Goal: Register for event/course

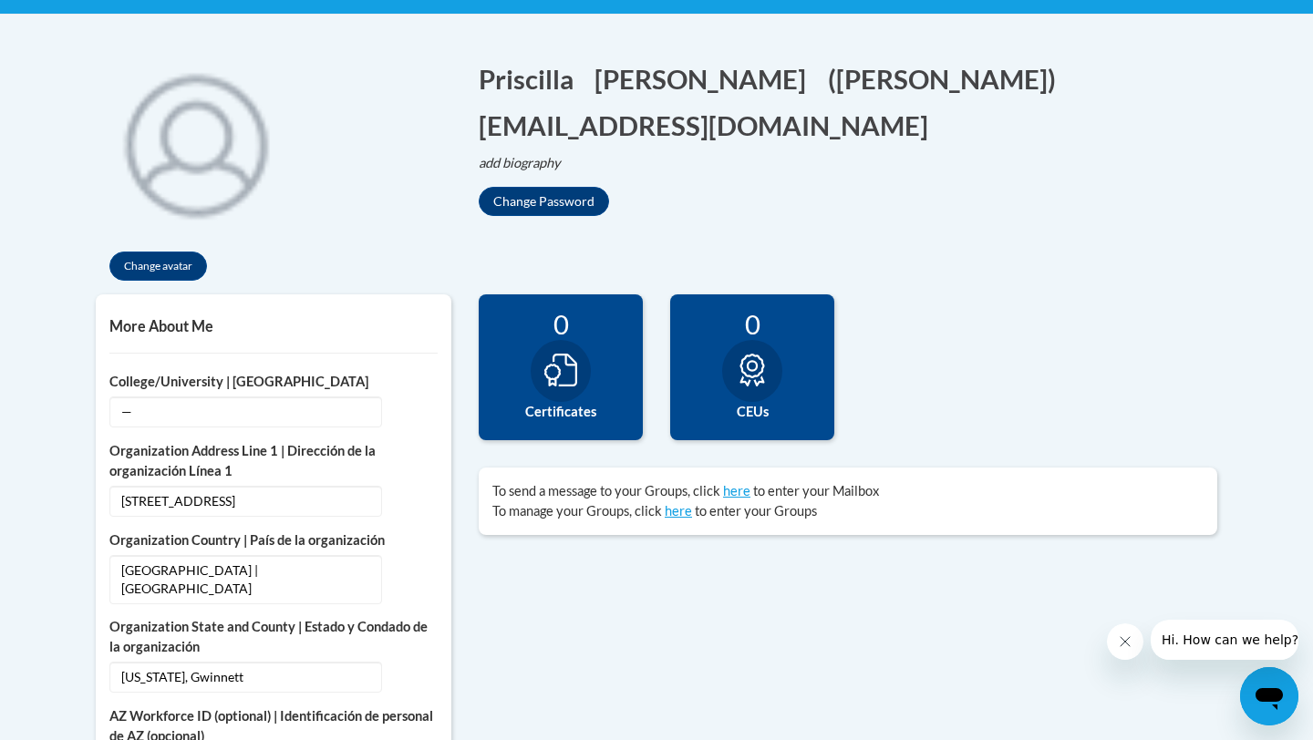
scroll to position [347, 0]
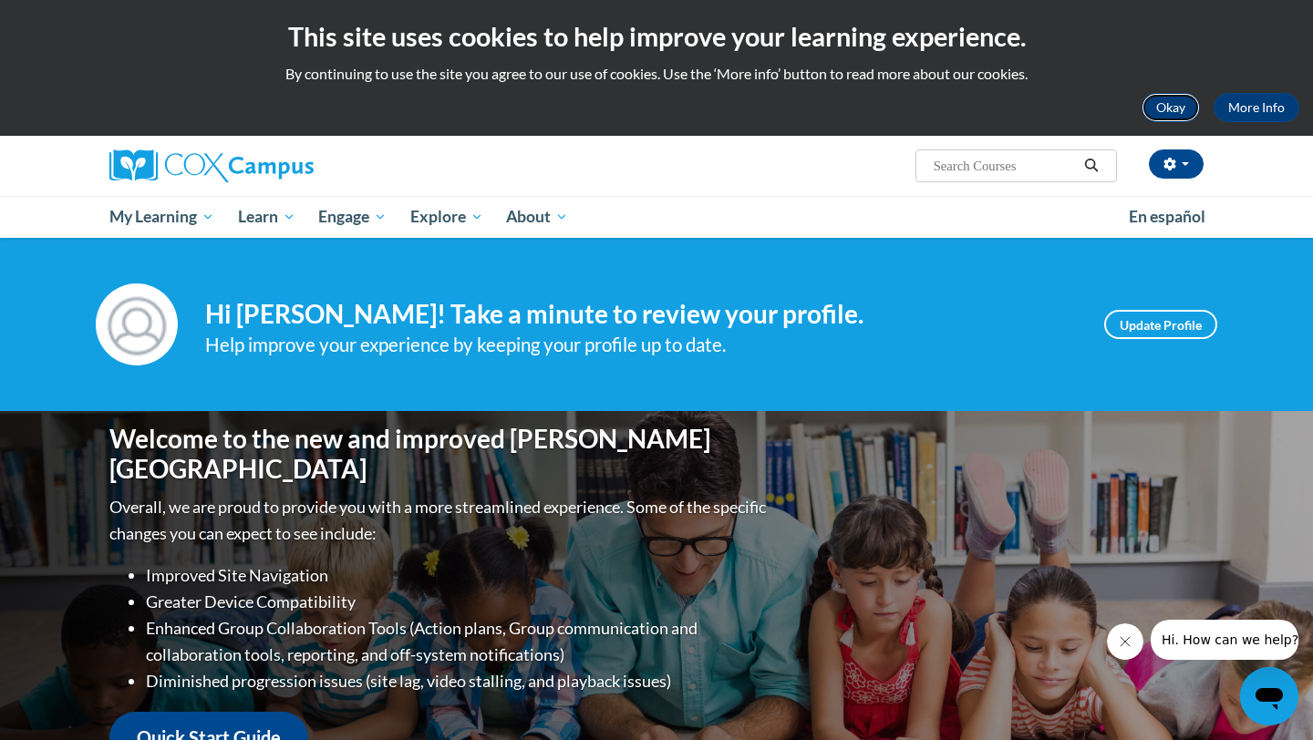
click at [1171, 112] on button "Okay" at bounding box center [1171, 107] width 58 height 29
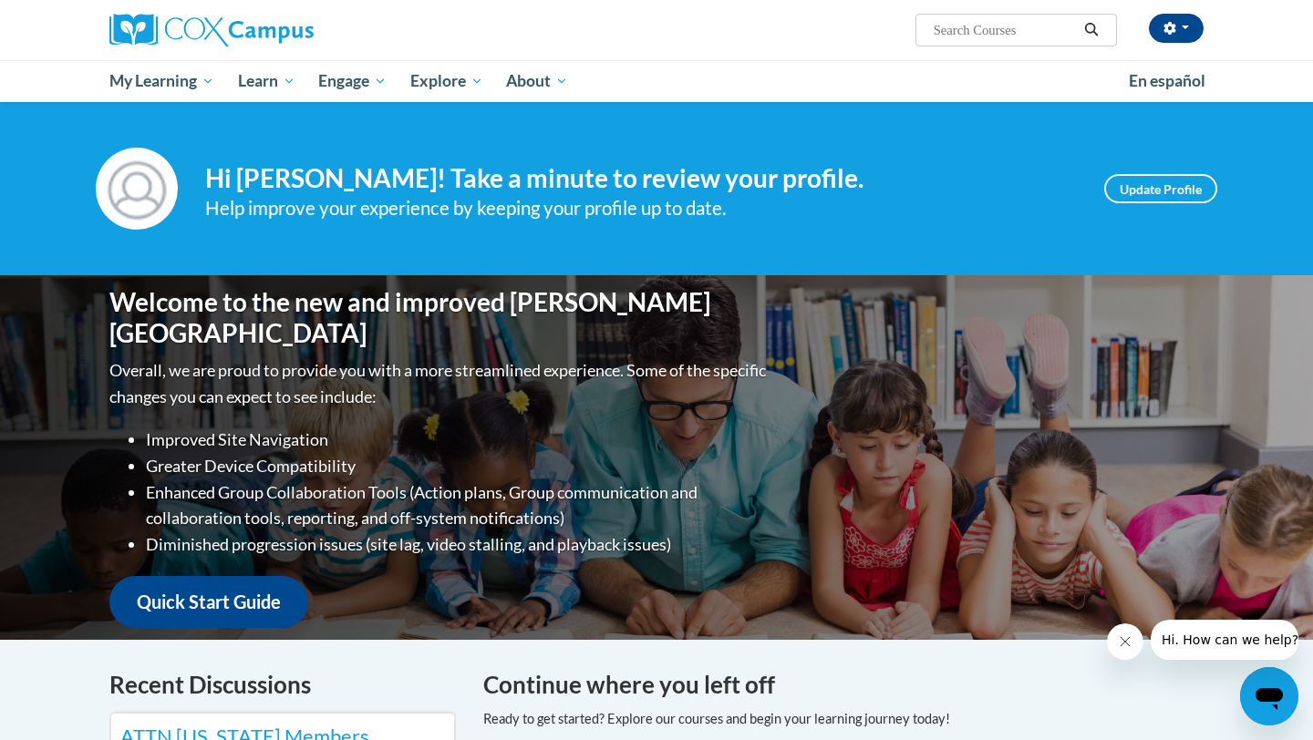
click at [328, 182] on h4 "Hi Priscilla Avalos-Navarro! Take a minute to review your profile." at bounding box center [641, 178] width 872 height 31
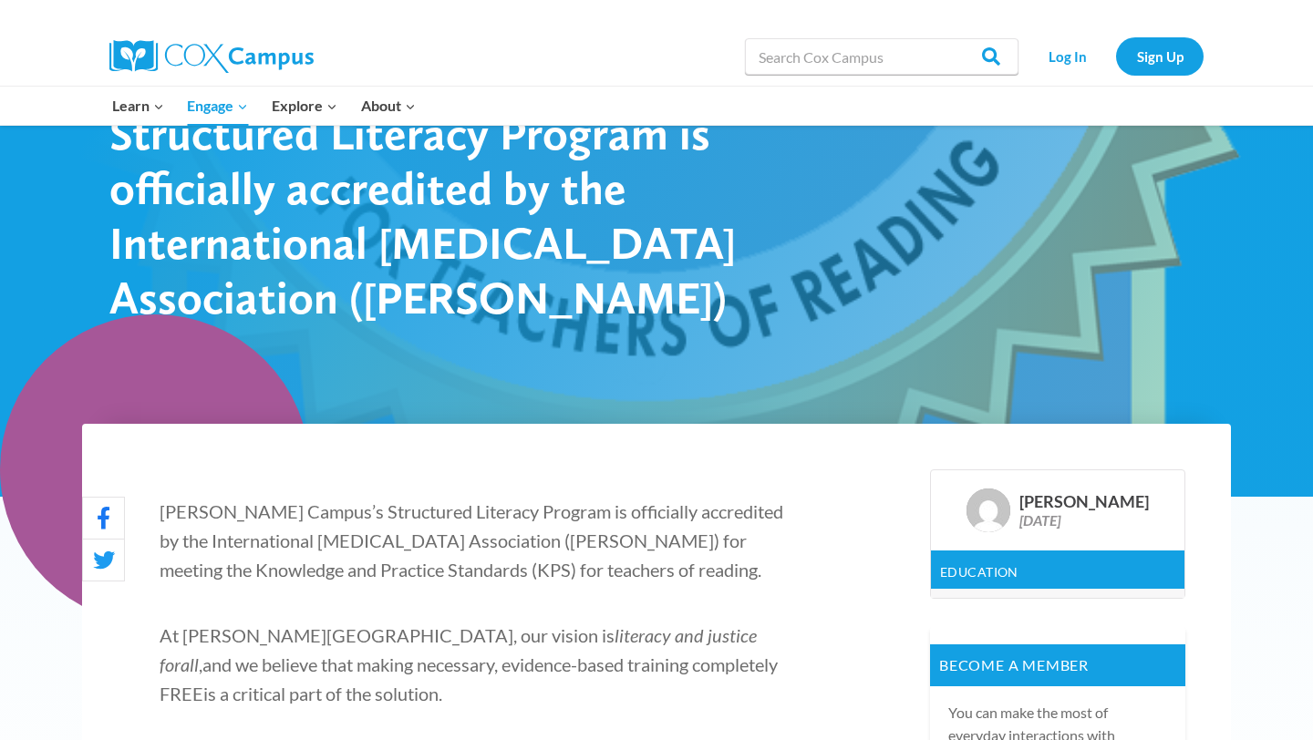
scroll to position [150, 0]
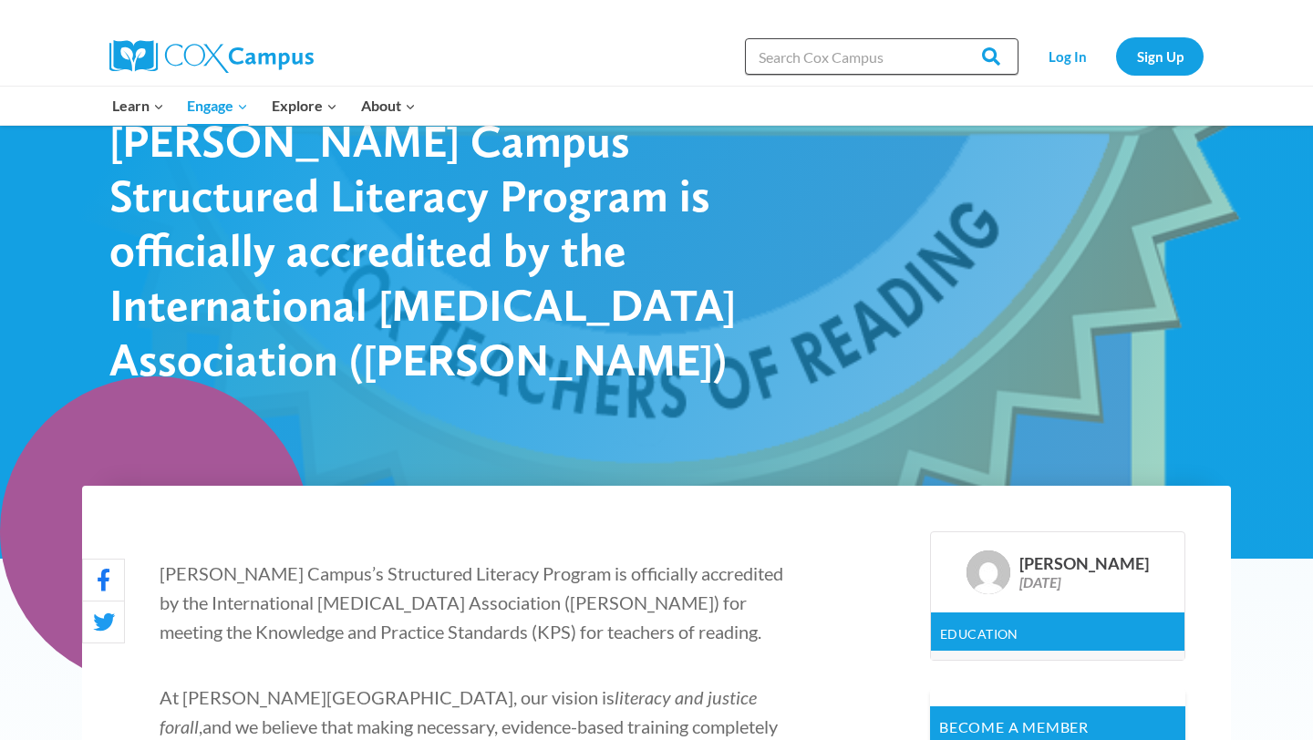
click at [802, 54] on input "Search in [URL][DOMAIN_NAME]" at bounding box center [882, 56] width 274 height 36
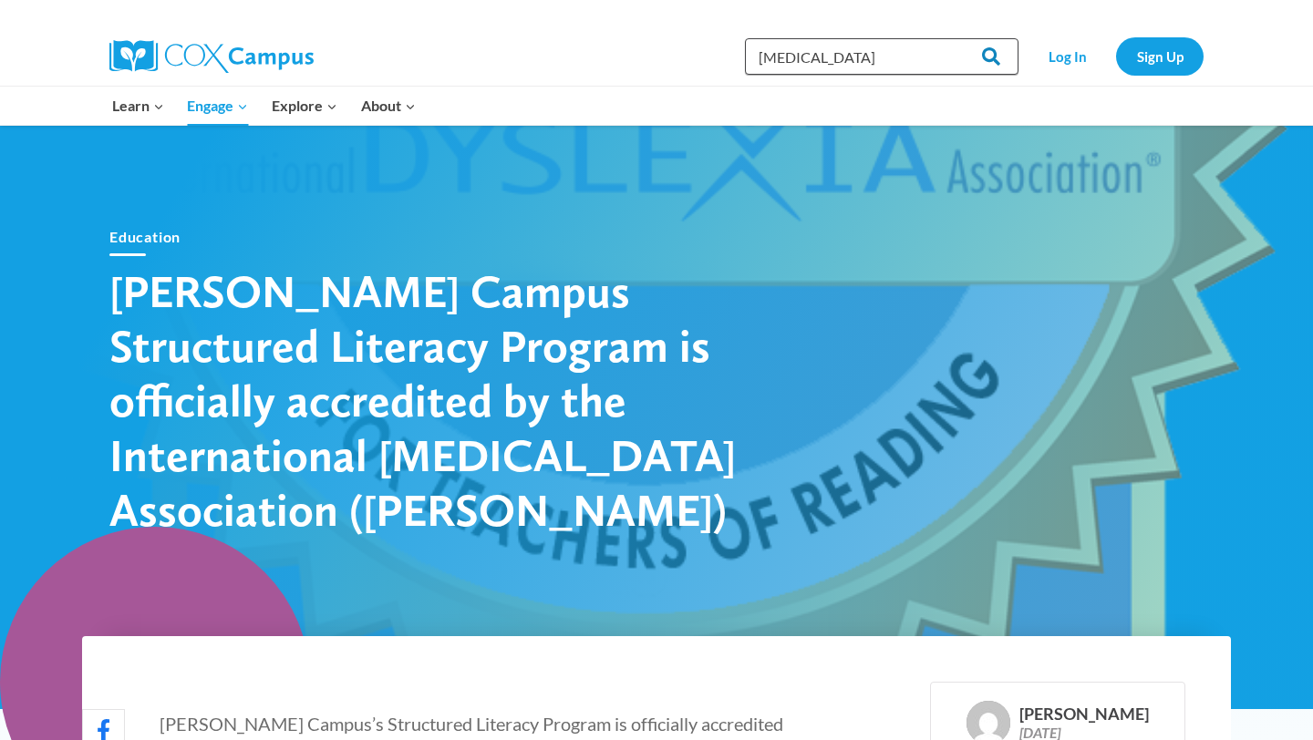
type input "Dyslexia"
click at [993, 47] on input "Search" at bounding box center [982, 56] width 71 height 36
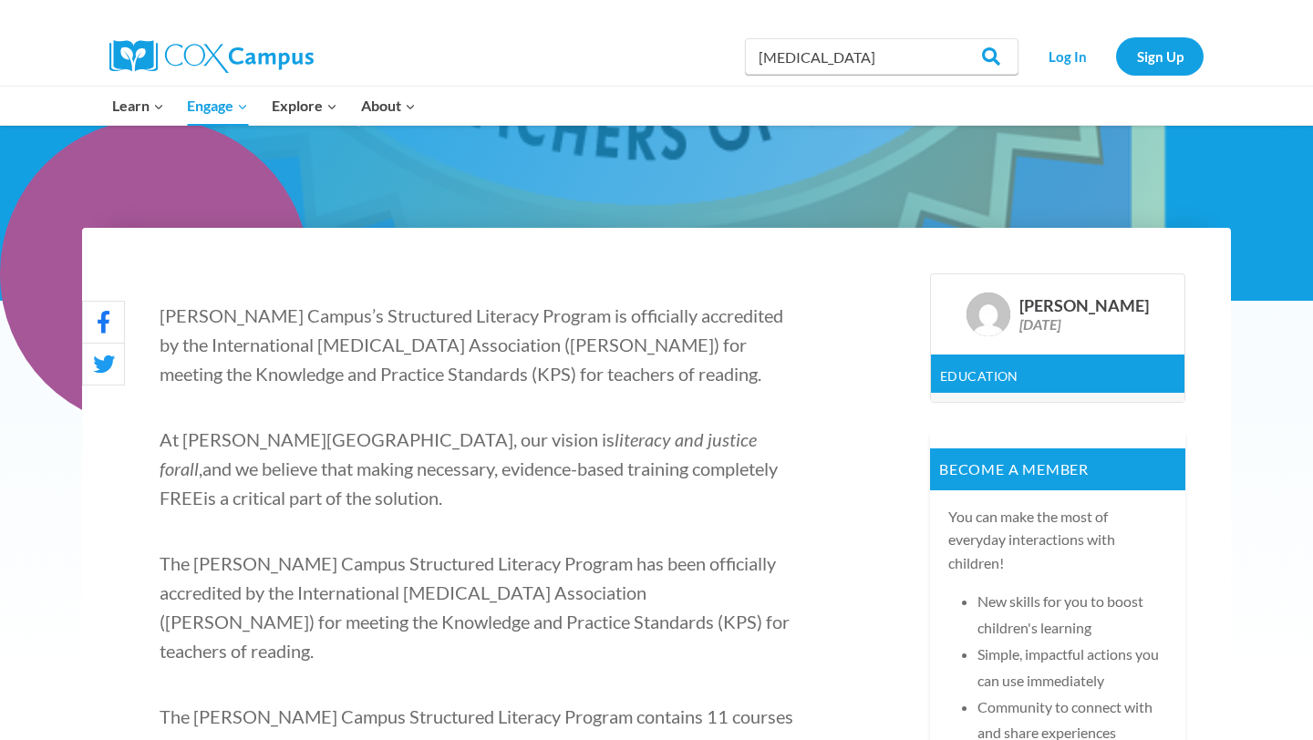
scroll to position [427, 0]
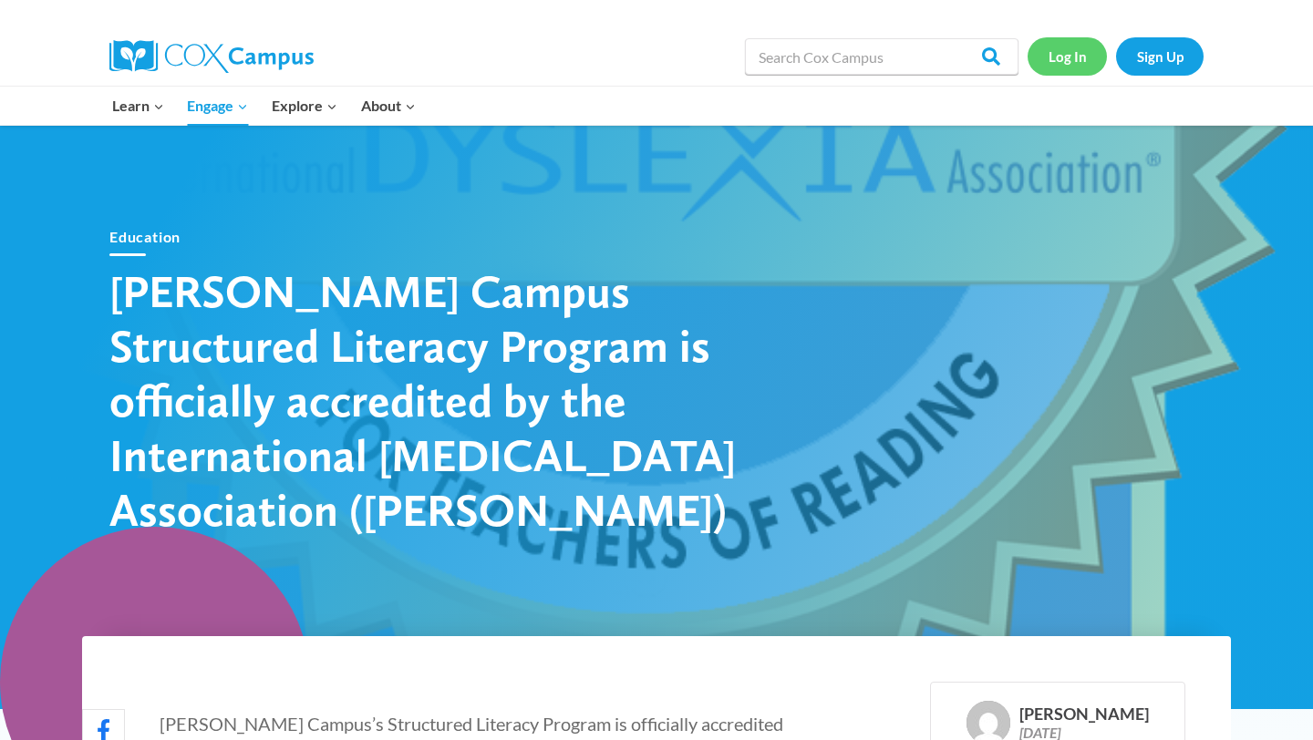
click at [1073, 51] on link "Log In" at bounding box center [1067, 55] width 79 height 37
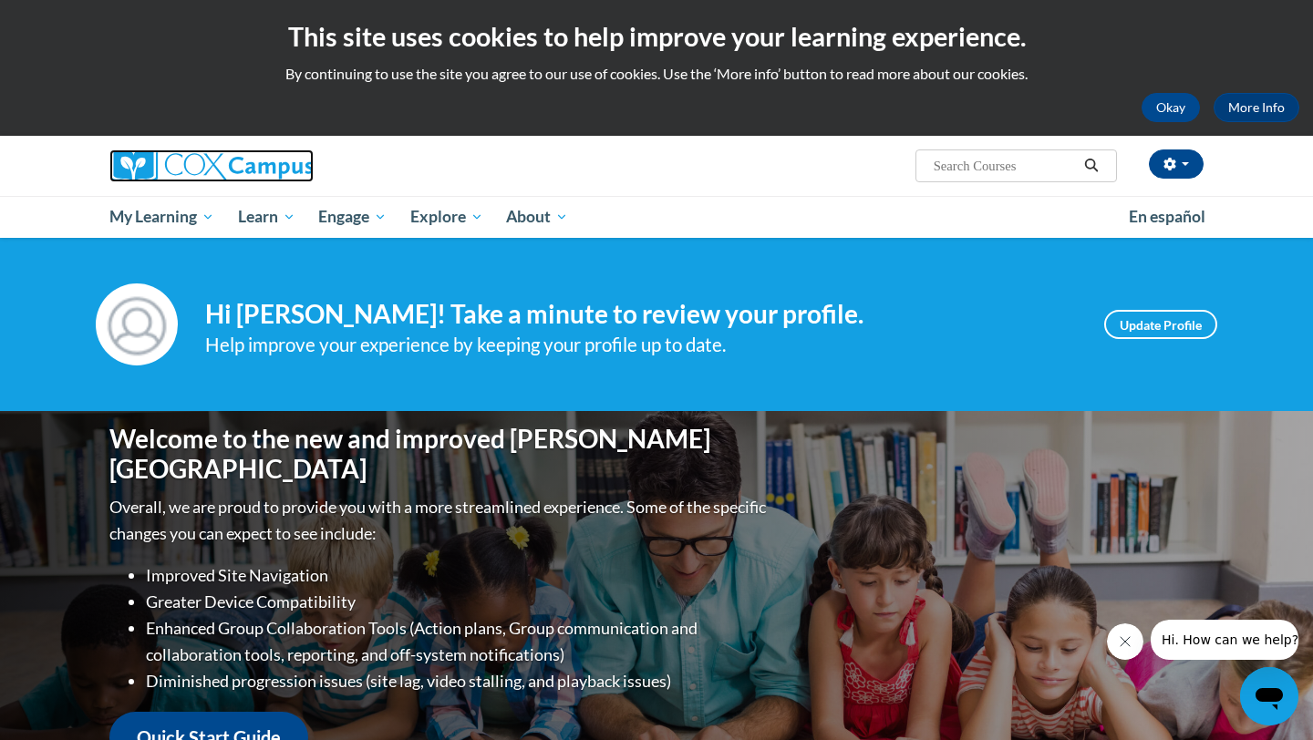
click at [245, 168] on img at bounding box center [211, 166] width 204 height 33
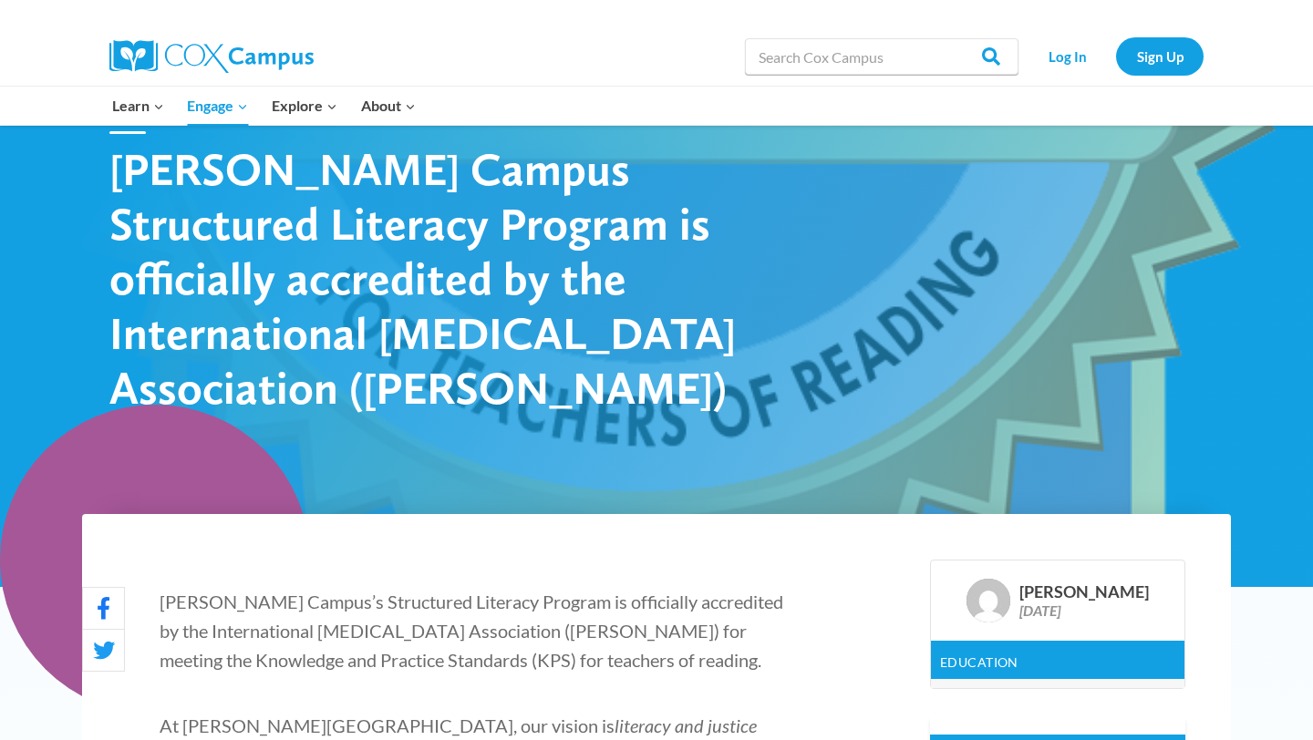
scroll to position [125, 0]
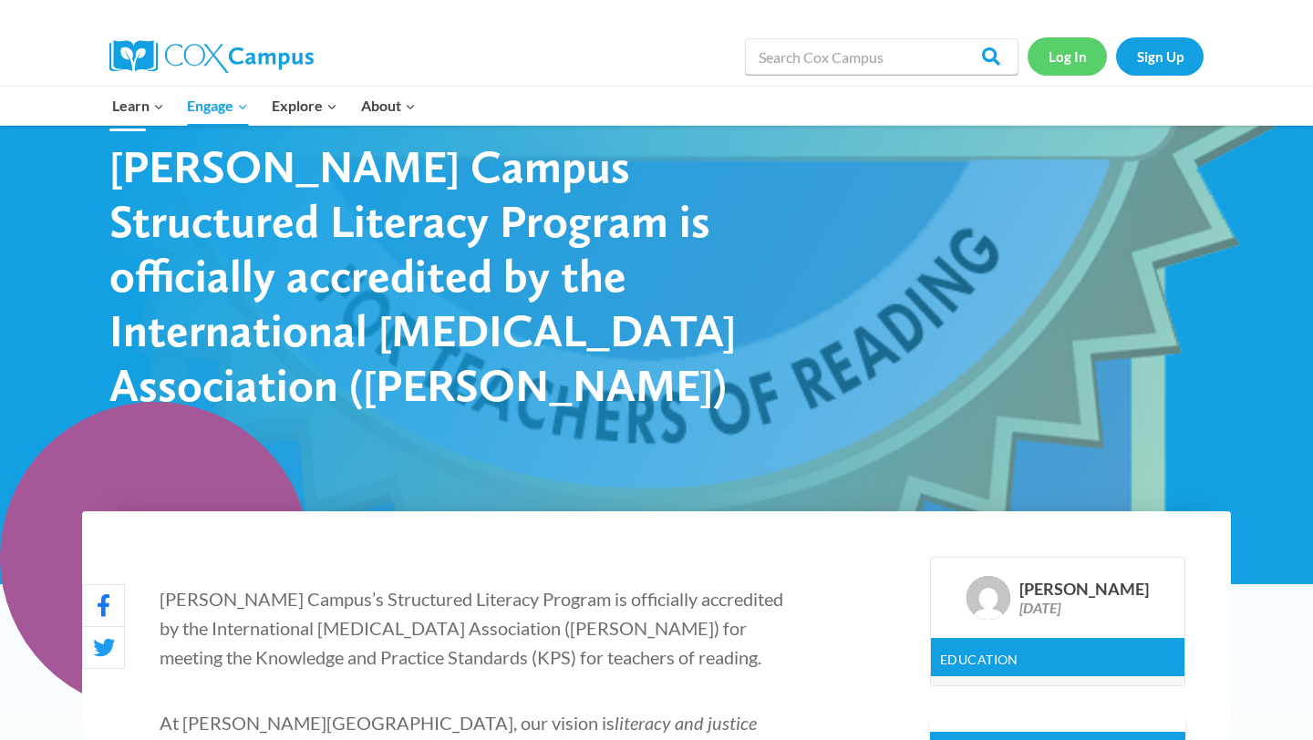
click at [1063, 62] on link "Log In" at bounding box center [1067, 55] width 79 height 37
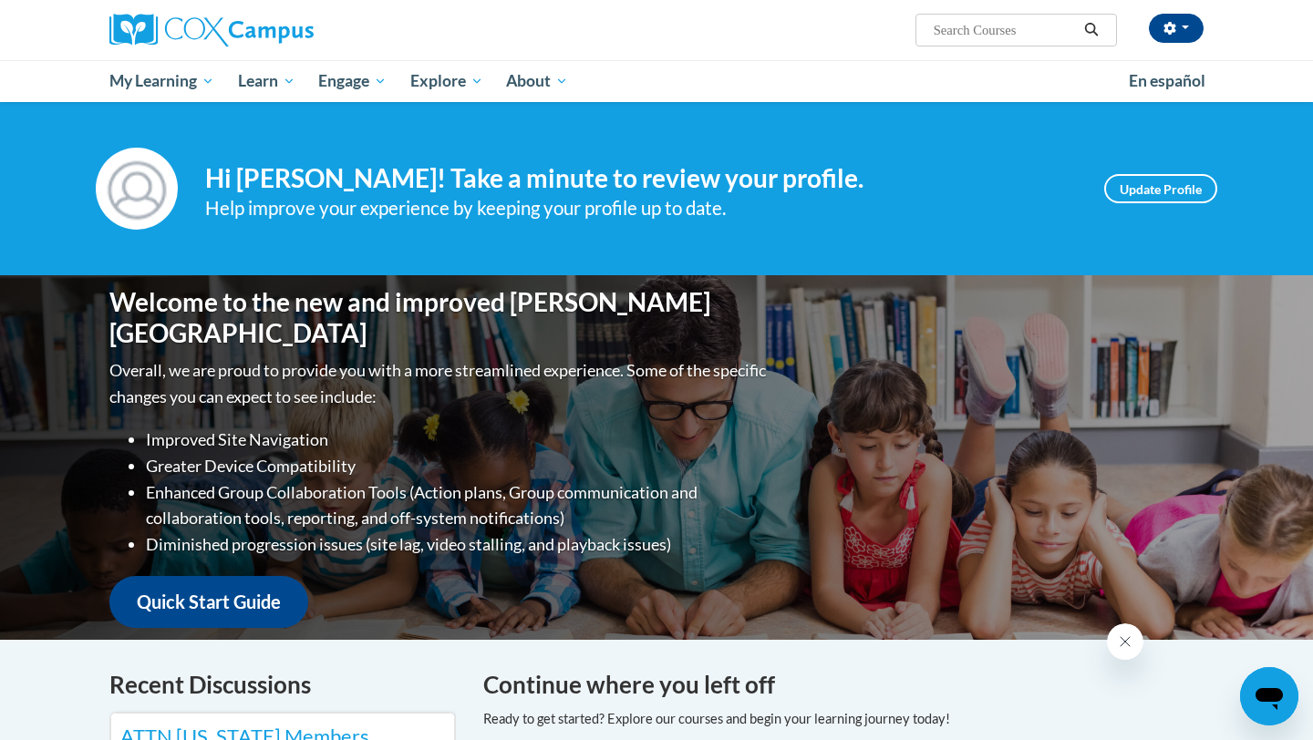
click at [800, 96] on ul "My Learning My Learning My Course Progress Certificates My Action Plans Group D…" at bounding box center [608, 81] width 1020 height 42
click at [958, 24] on input "Search..." at bounding box center [1005, 30] width 146 height 22
type input "dyslexia"
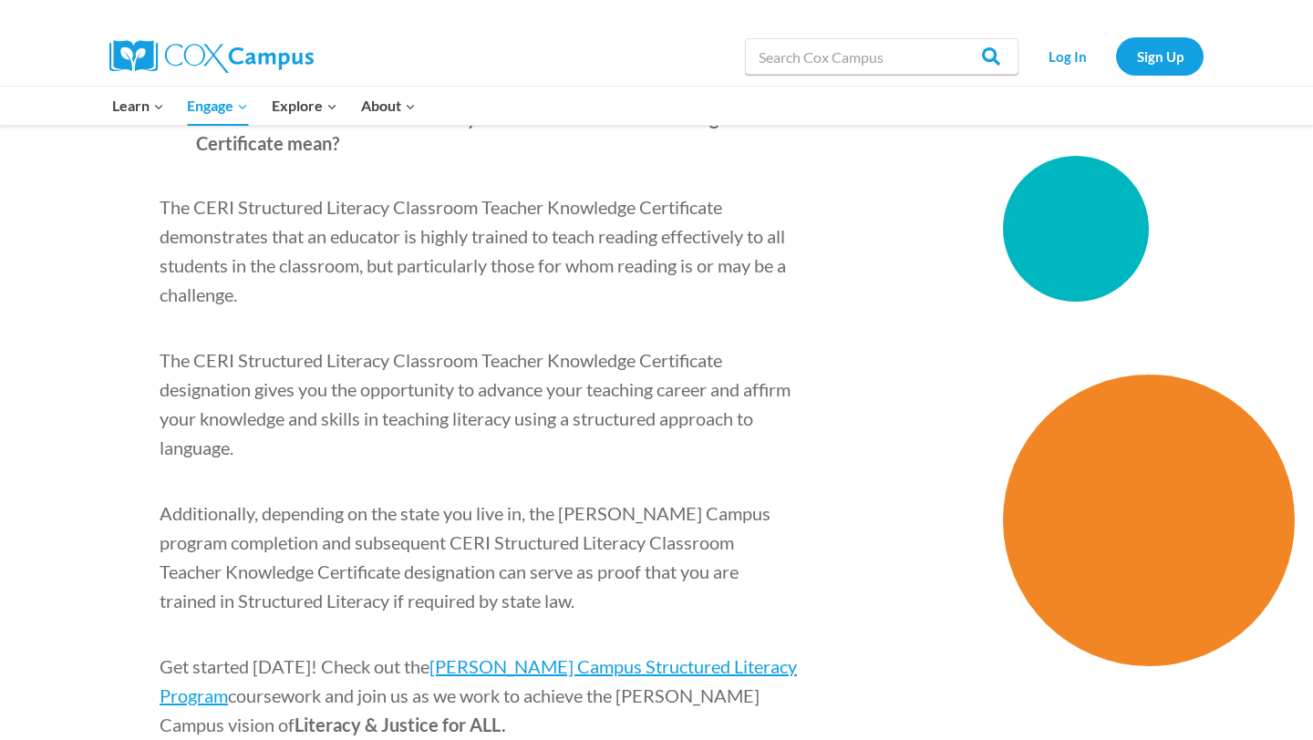
scroll to position [2610, 0]
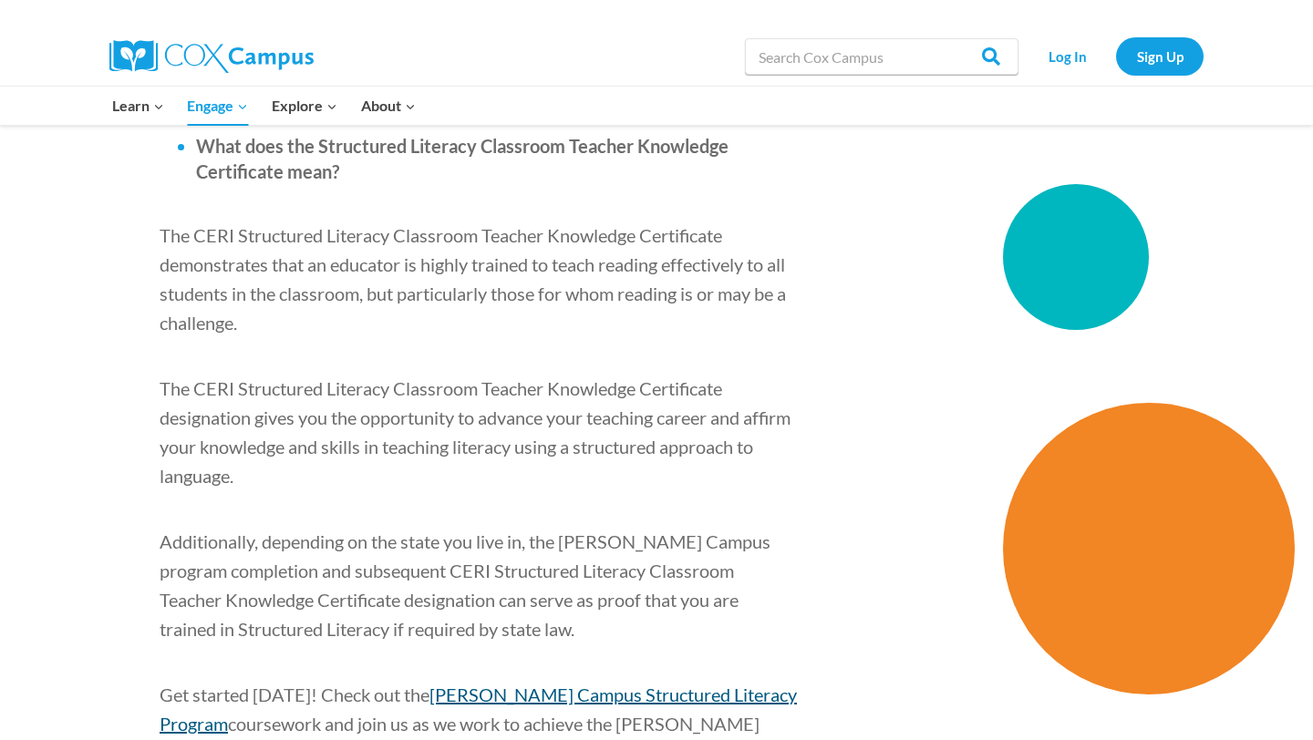
click at [606, 684] on span "[PERSON_NAME] Campus Structured Literacy Program" at bounding box center [478, 709] width 637 height 51
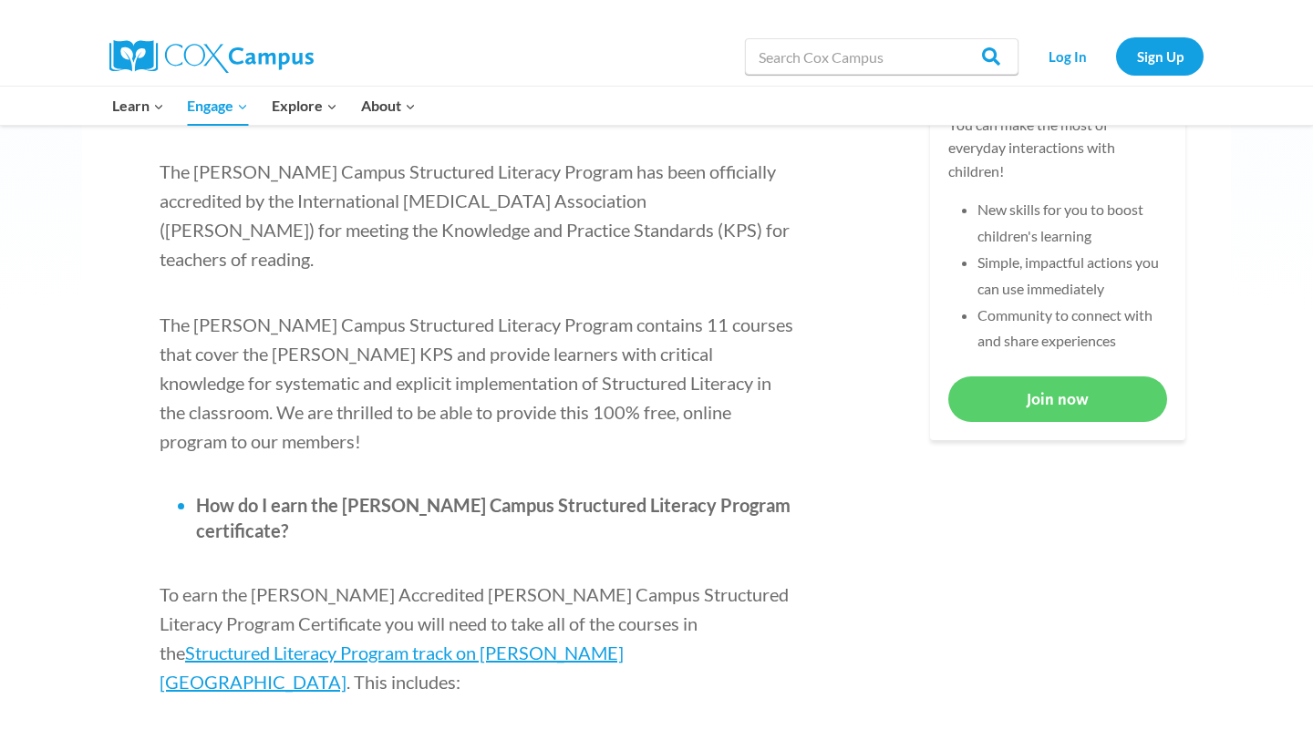
scroll to position [661, 0]
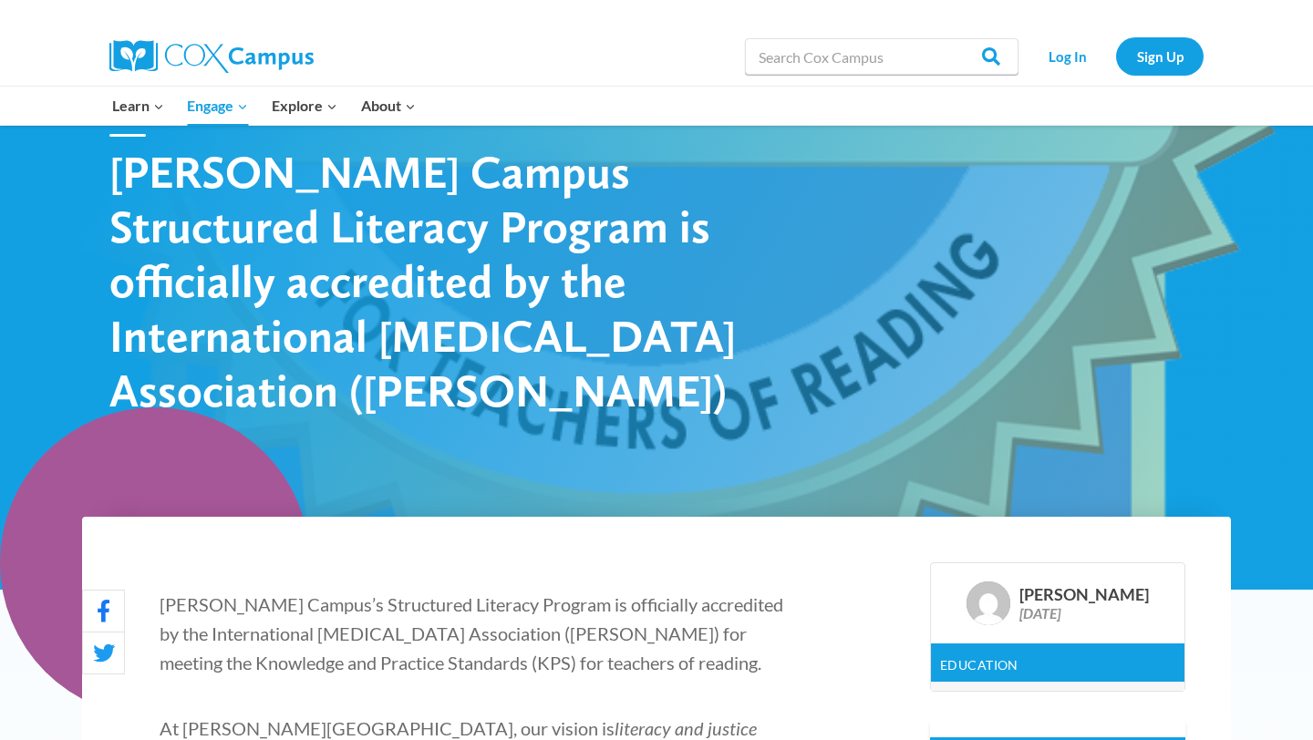
scroll to position [0, 0]
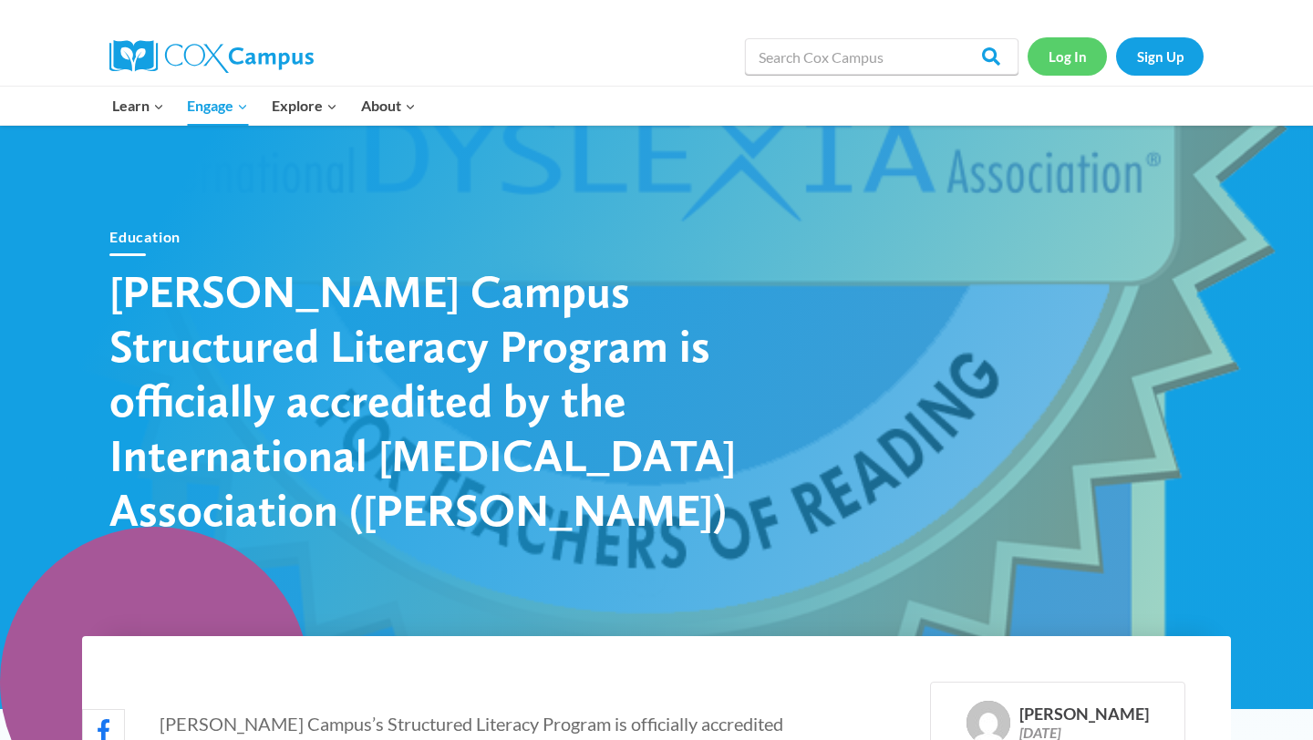
click at [1079, 57] on link "Log In" at bounding box center [1067, 55] width 79 height 37
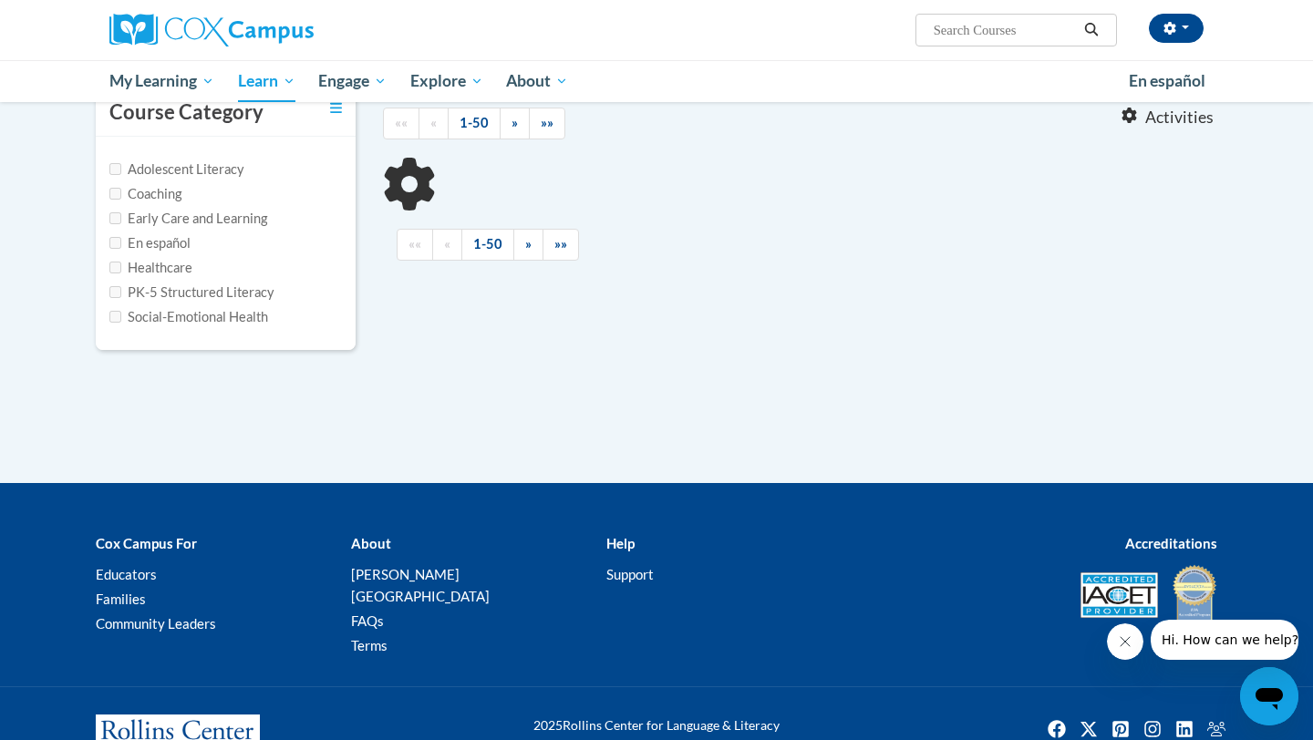
type input "dyslexia"
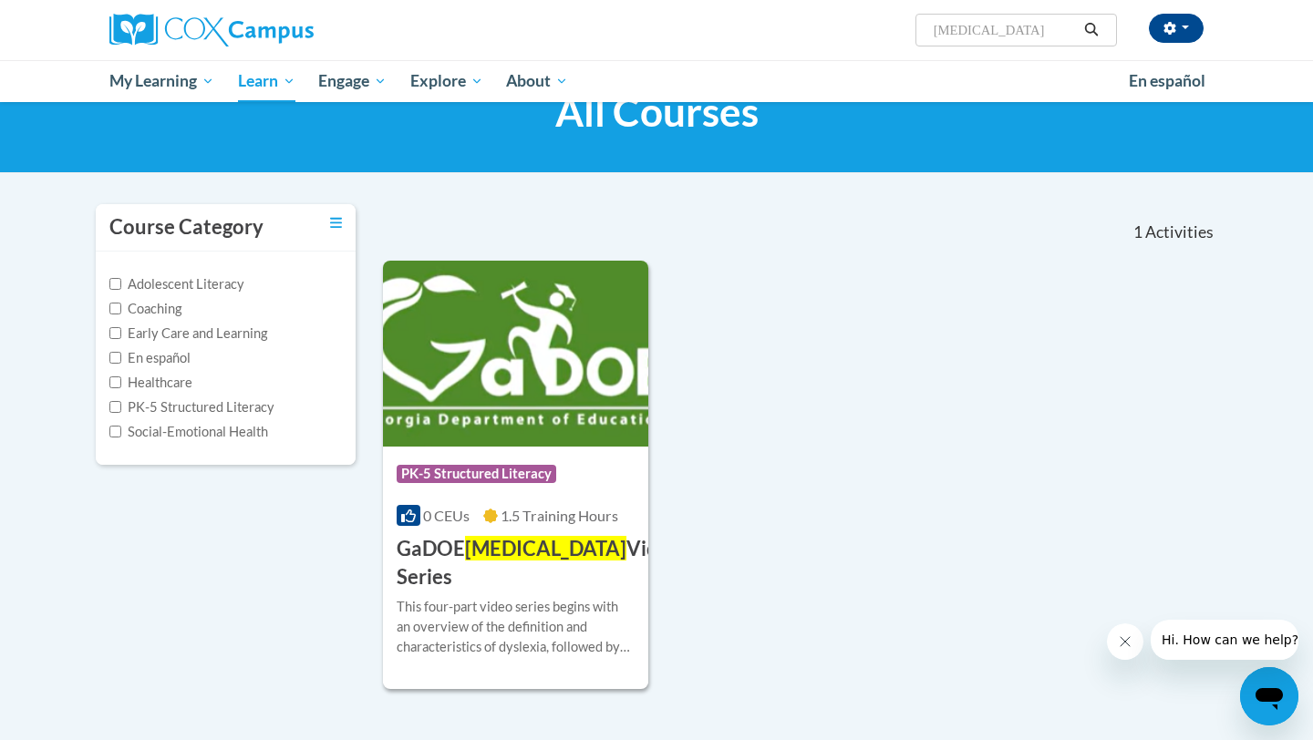
scroll to position [73, 0]
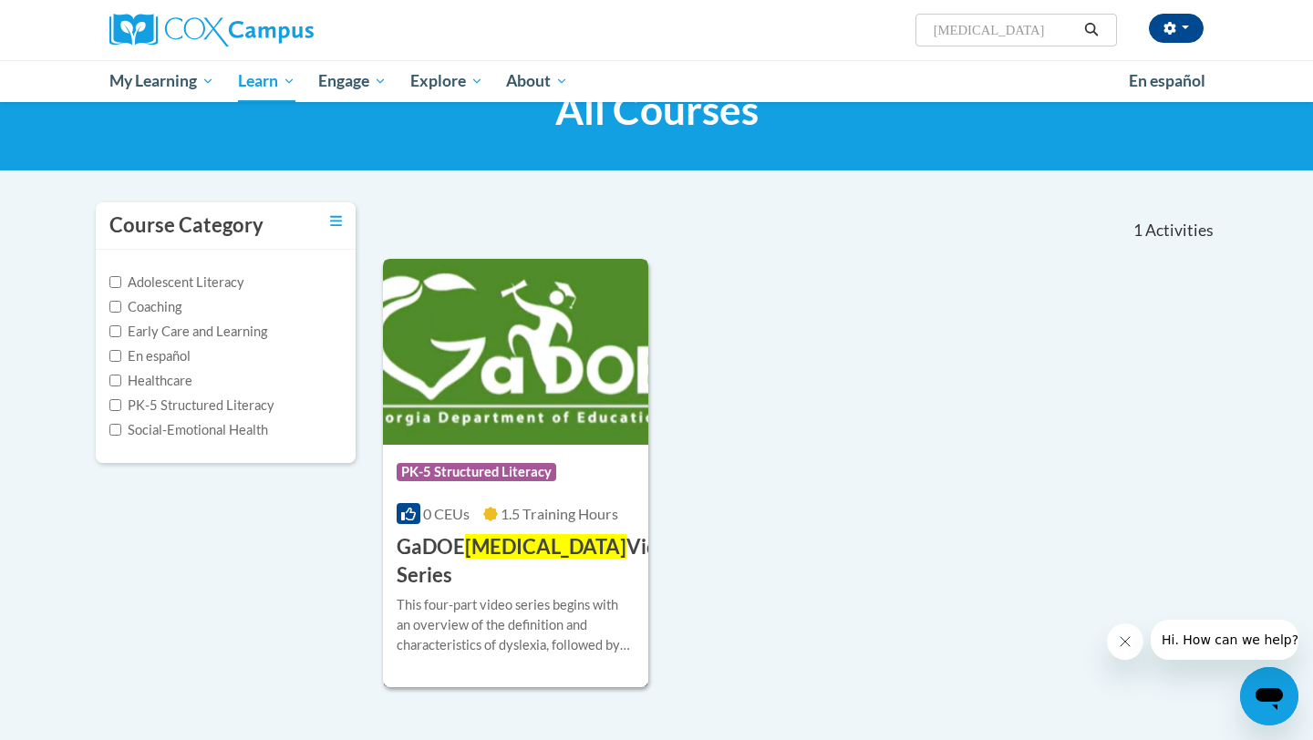
click at [507, 549] on span "Dyslexia" at bounding box center [545, 546] width 161 height 25
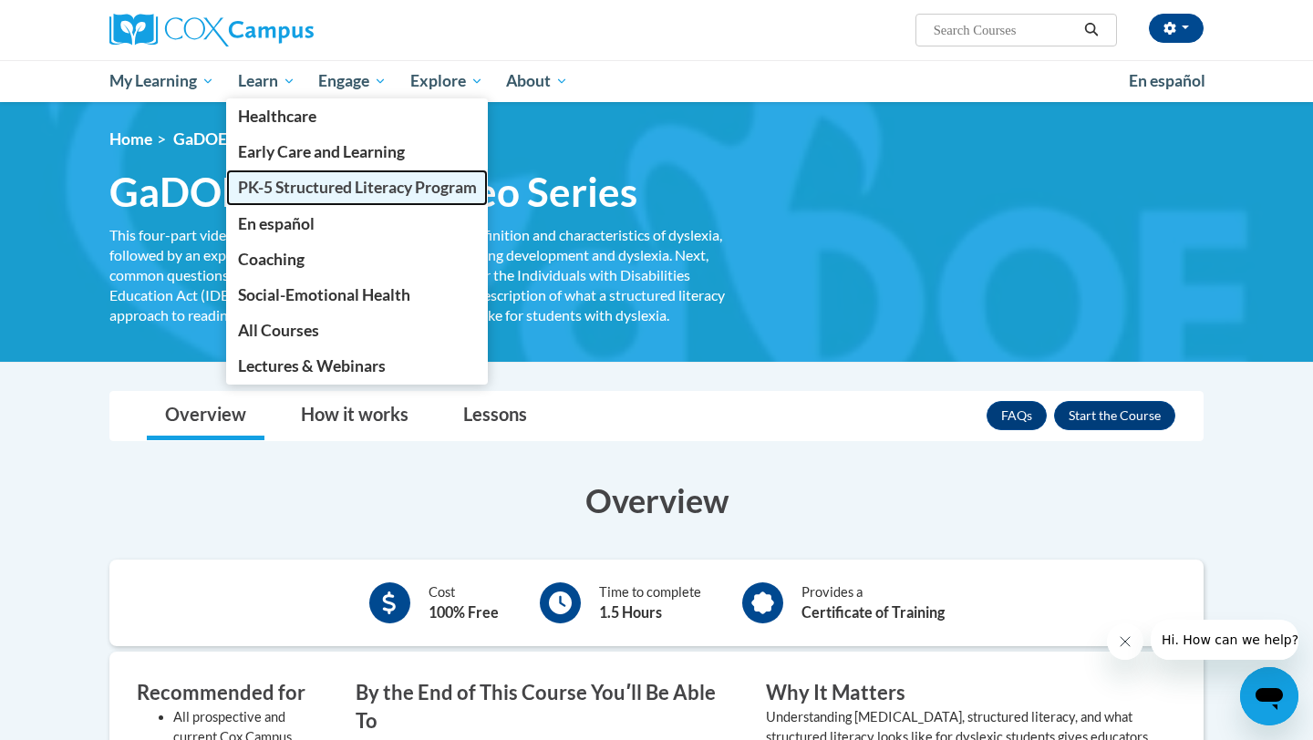
click at [301, 199] on link "PK-5 Structured Literacy Program" at bounding box center [357, 188] width 263 height 36
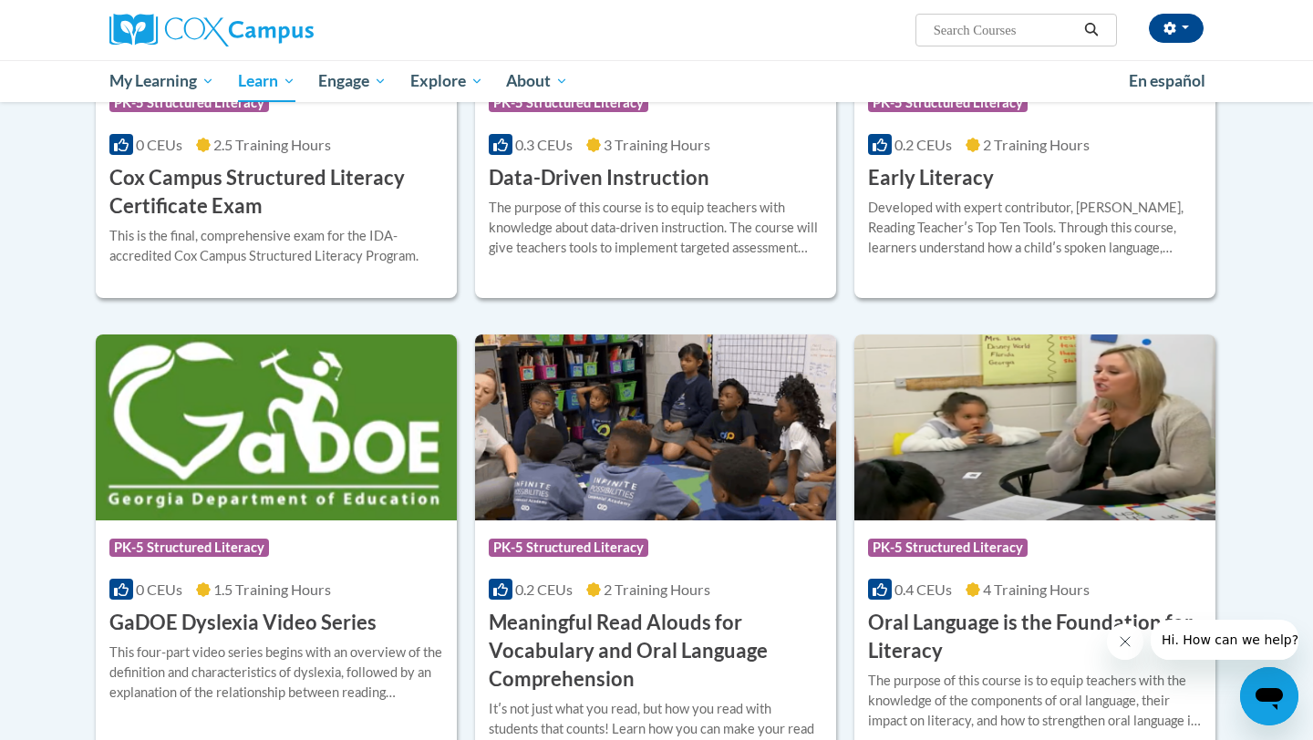
scroll to position [817, 0]
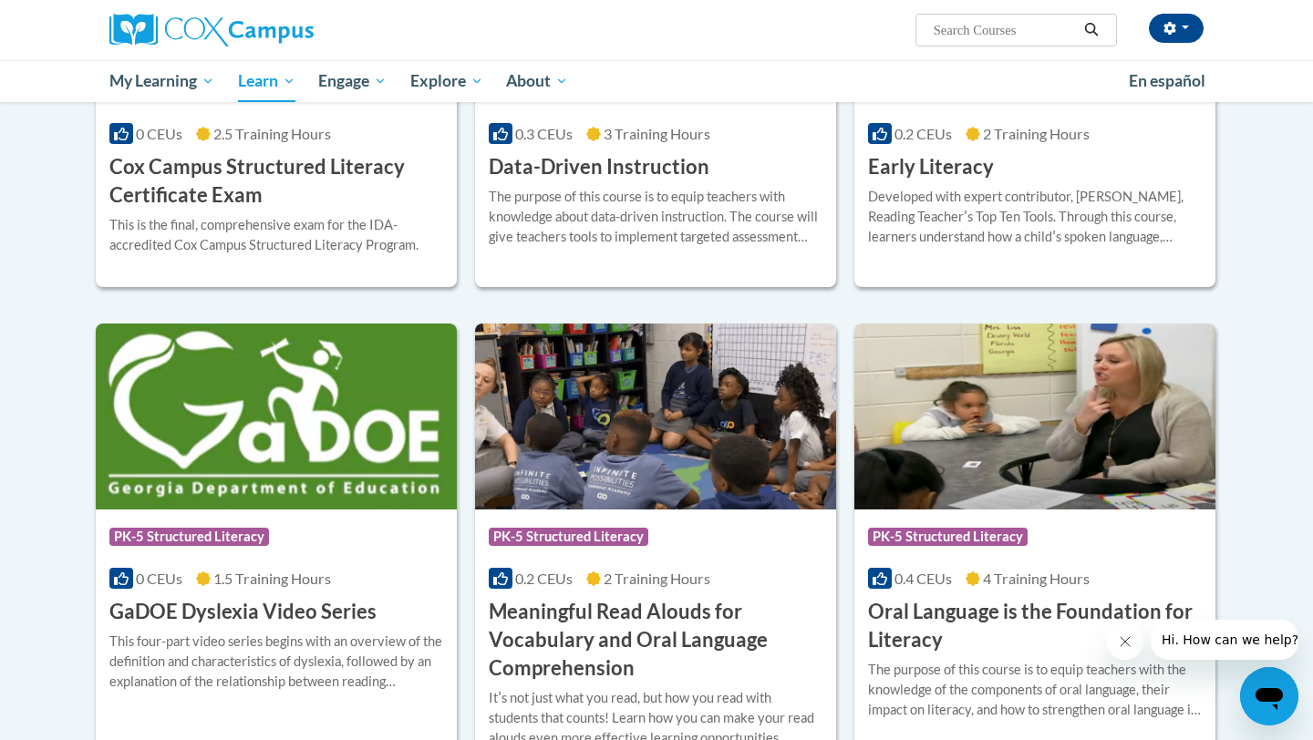
click at [253, 588] on div "0 CEUs 1.5 Training Hours" at bounding box center [276, 579] width 334 height 20
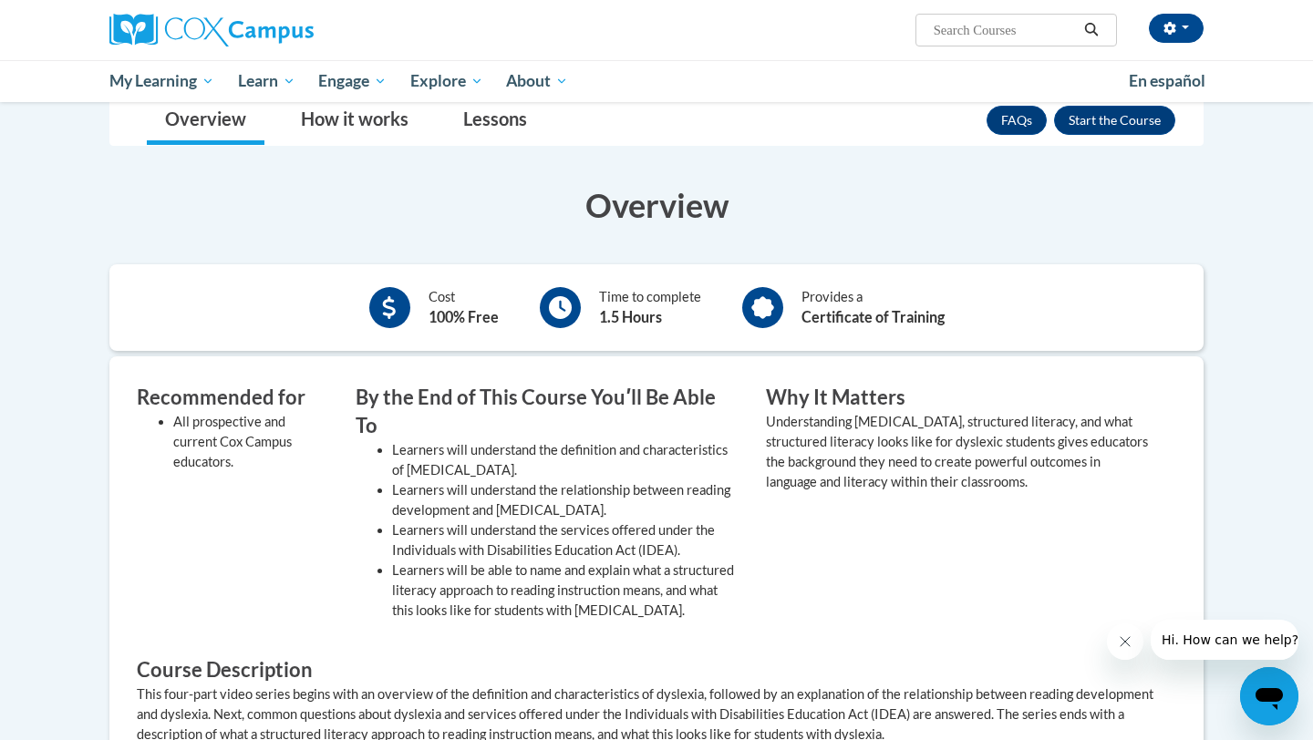
scroll to position [150, 0]
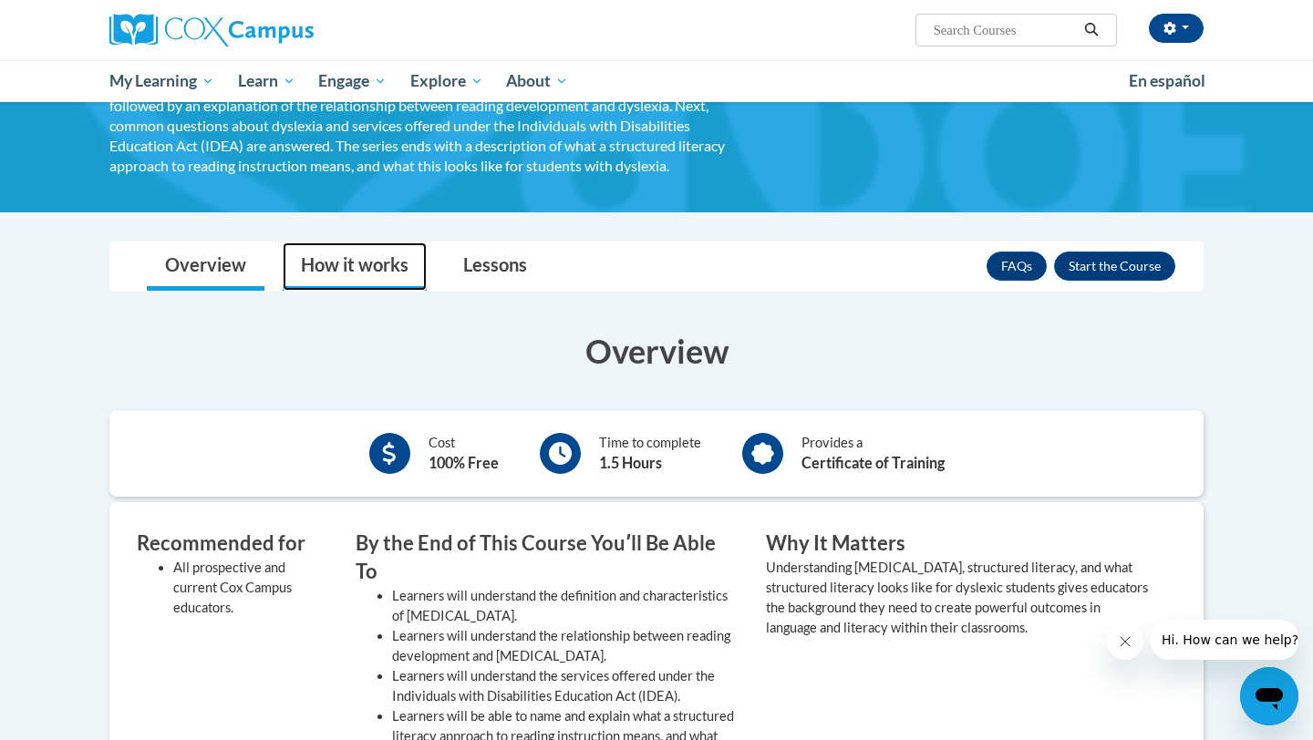
click at [397, 251] on link "How it works" at bounding box center [355, 267] width 144 height 48
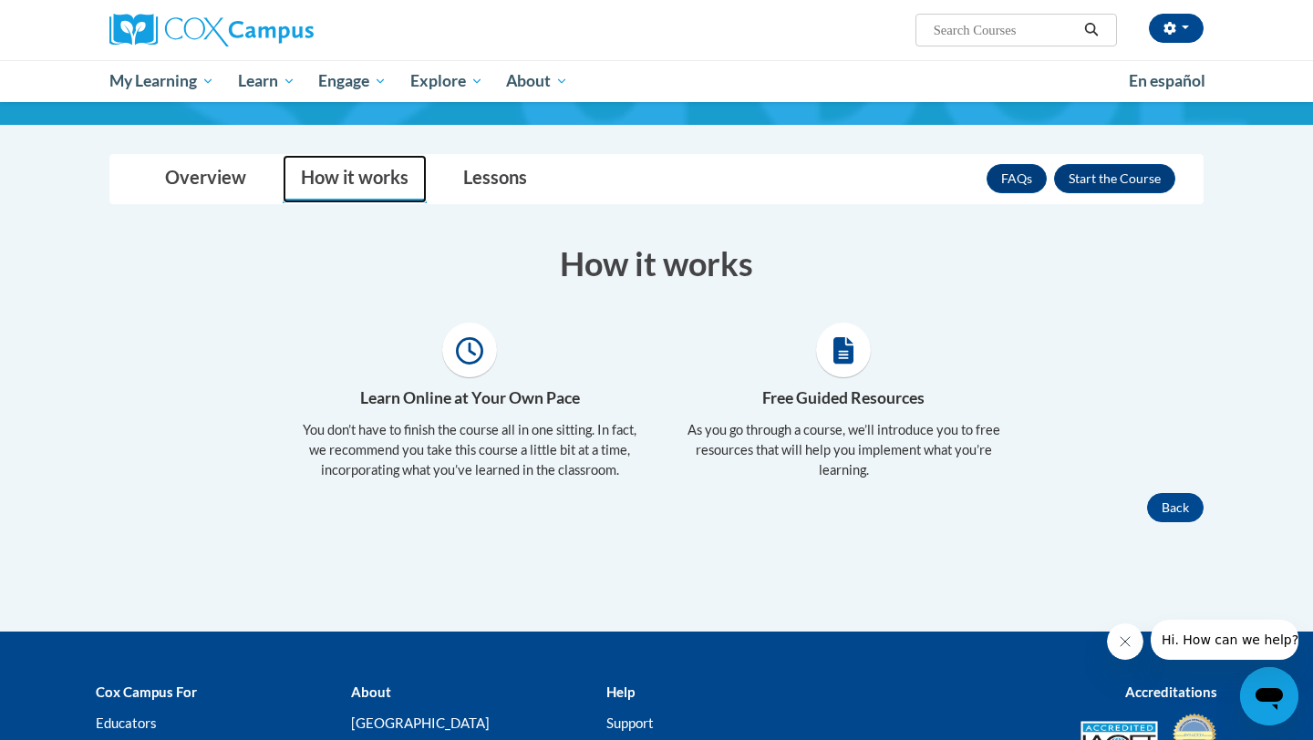
scroll to position [238, 0]
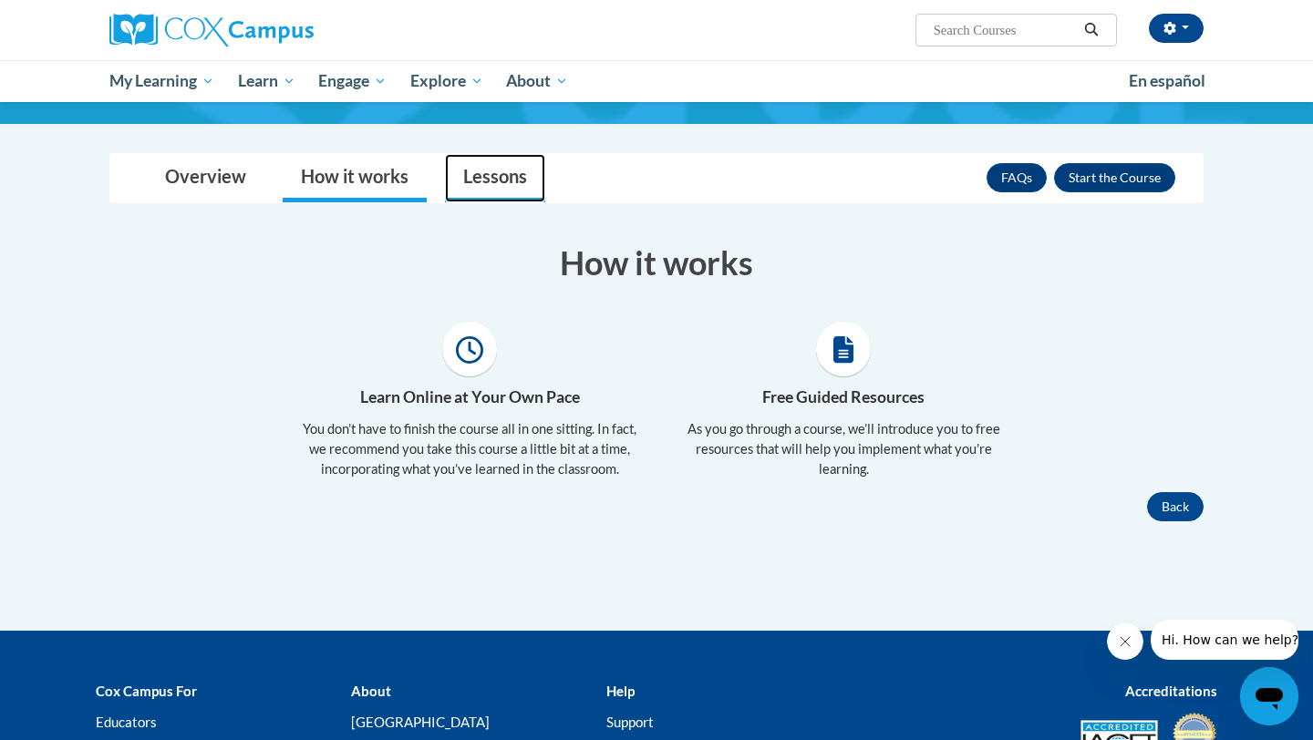
click at [506, 173] on link "Lessons" at bounding box center [495, 178] width 100 height 48
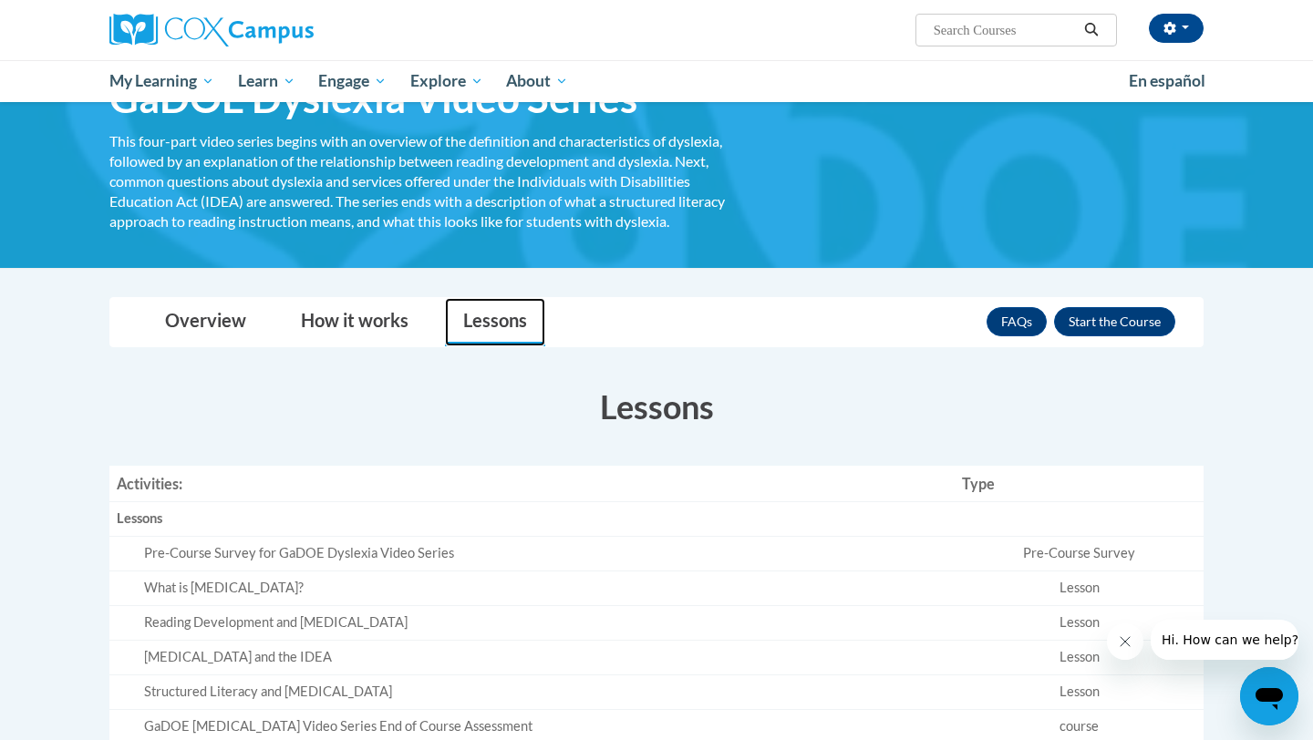
scroll to position [63, 0]
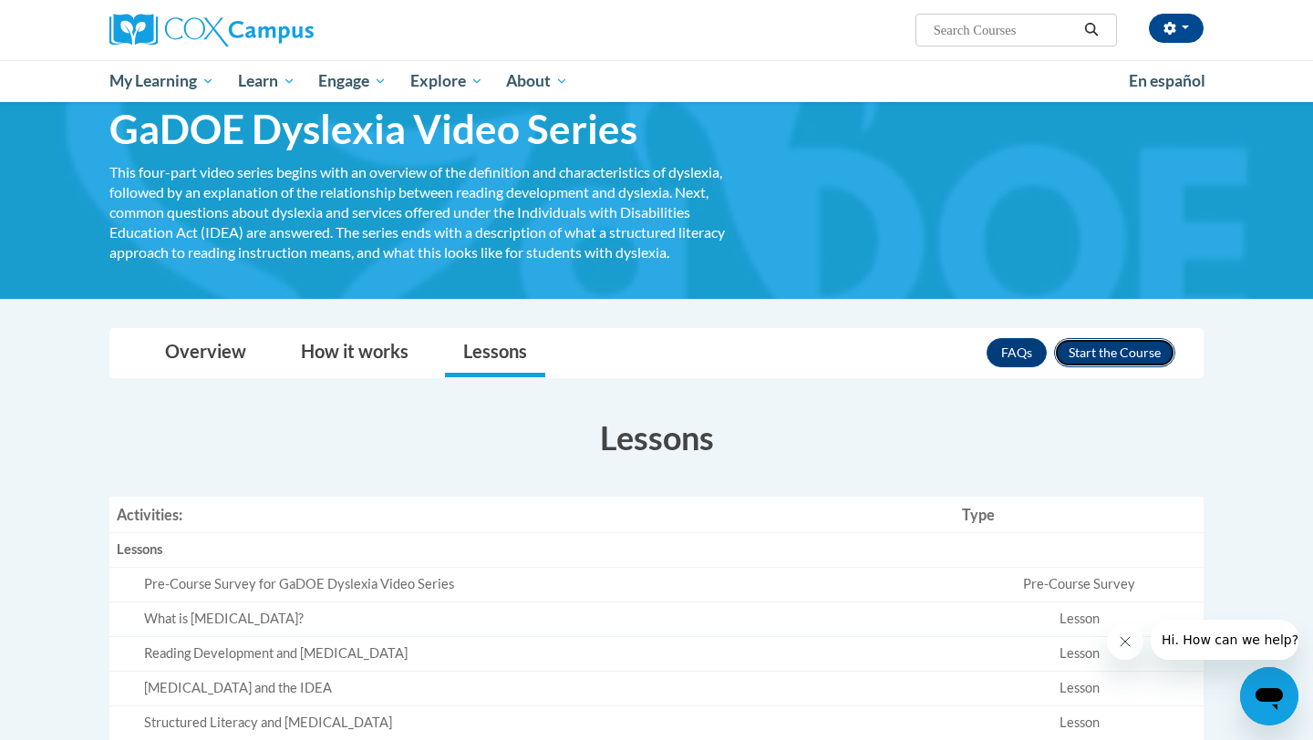
click at [1103, 354] on button "Enroll" at bounding box center [1114, 352] width 121 height 29
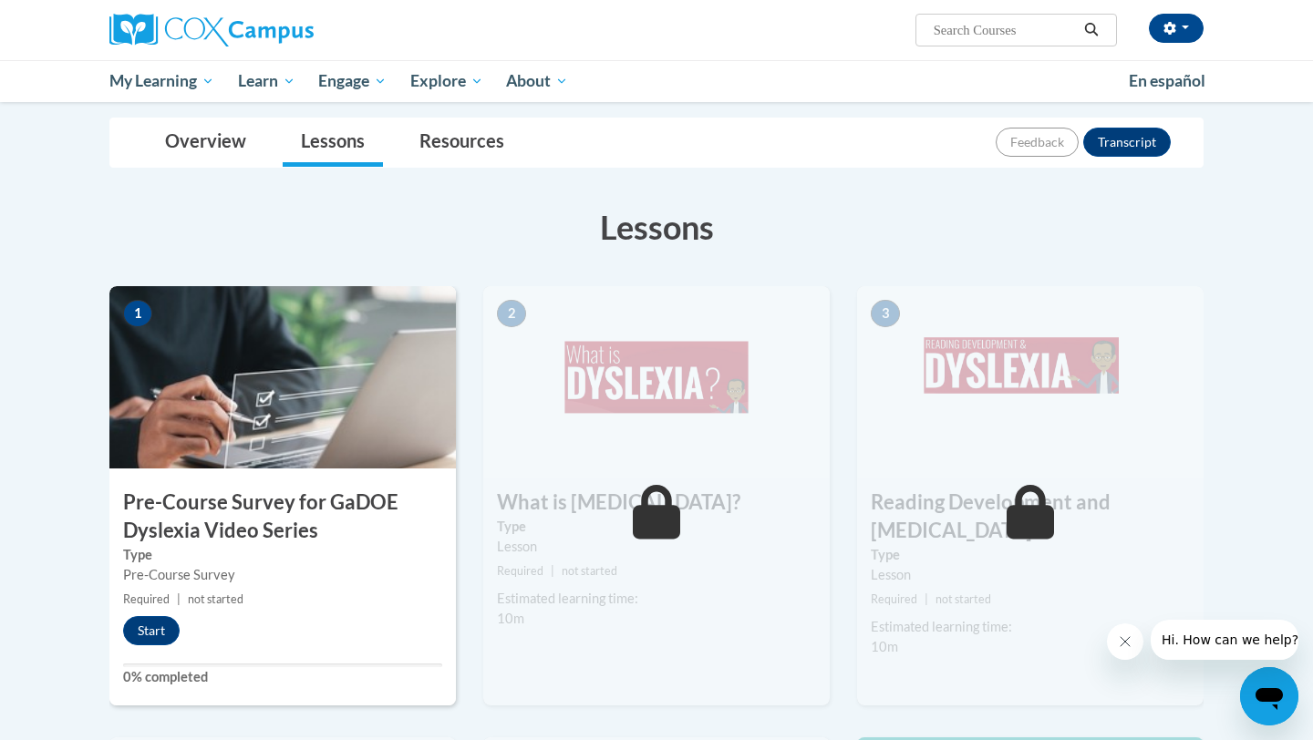
scroll to position [252, 0]
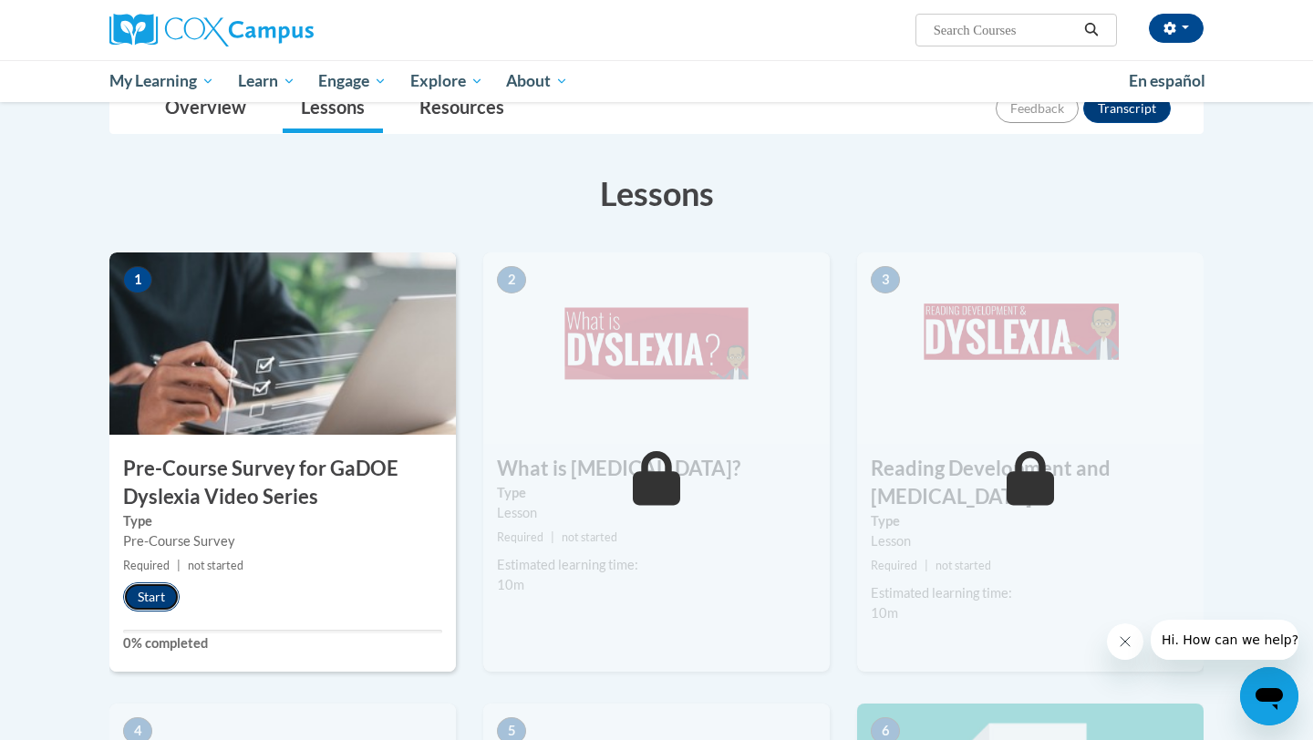
click at [130, 596] on button "Start" at bounding box center [151, 597] width 57 height 29
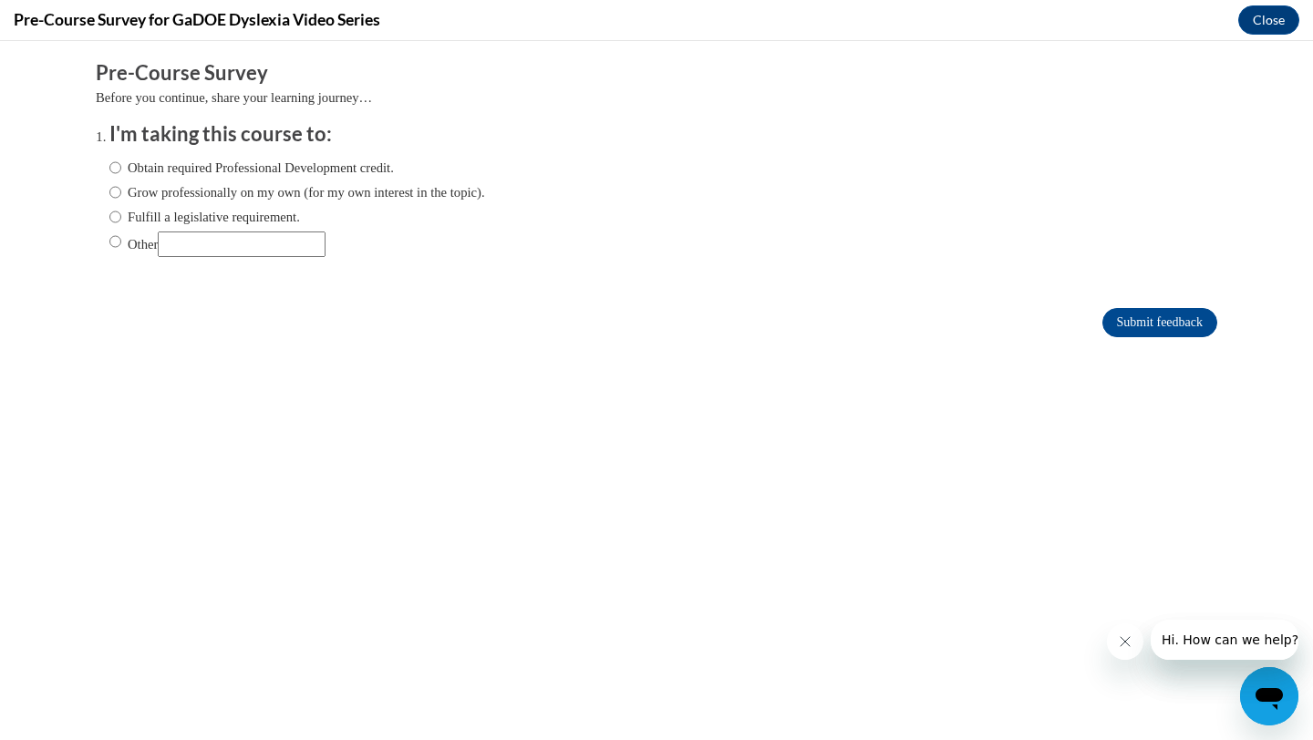
scroll to position [0, 0]
click at [968, 175] on div "Obtain required Professional Development credit. Grow professionally on my own …" at bounding box center [656, 210] width 1094 height 123
click at [550, 320] on div "Submit feedback" at bounding box center [657, 322] width 1122 height 29
click at [206, 189] on label "Grow professionally on my own (for my own interest in the topic)." at bounding box center [297, 192] width 376 height 20
click at [121, 189] on input "Grow professionally on my own (for my own interest in the topic)." at bounding box center [115, 192] width 12 height 20
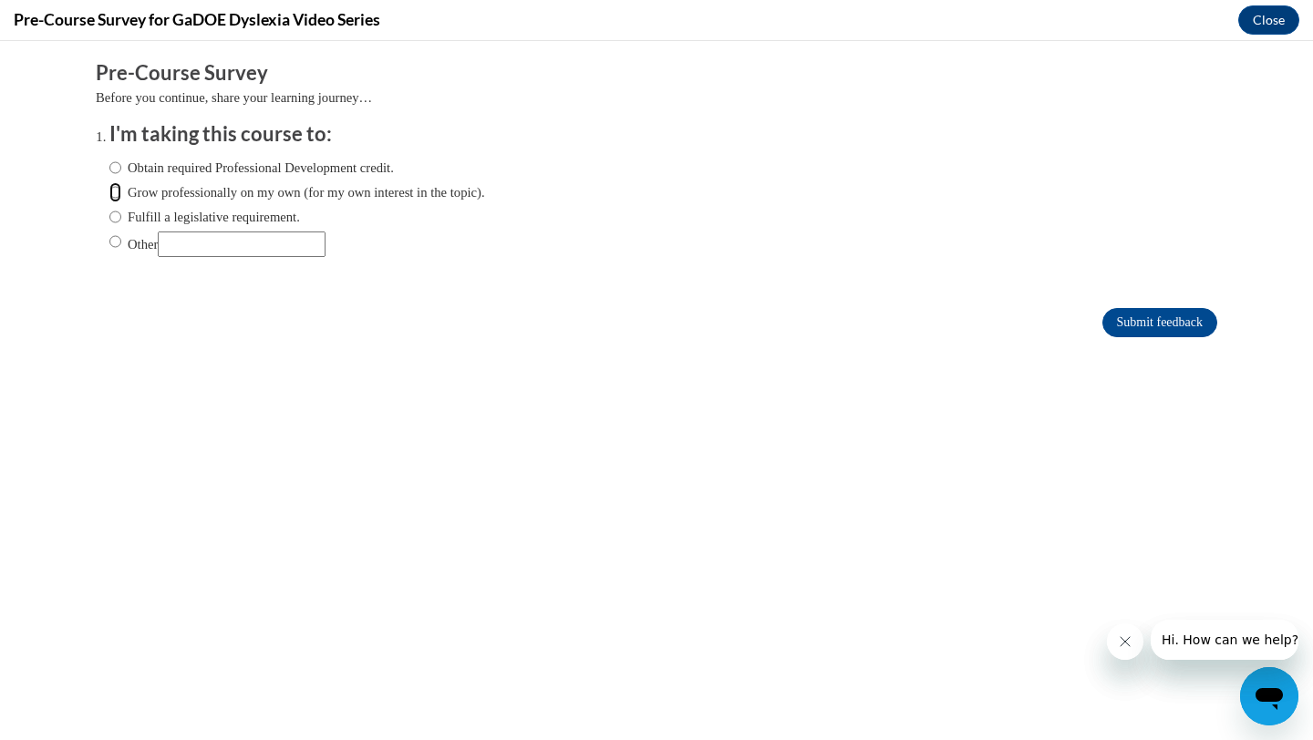
radio input "true"
click at [270, 163] on label "Obtain required Professional Development credit." at bounding box center [251, 168] width 285 height 20
click at [121, 163] on input "Obtain required Professional Development credit." at bounding box center [115, 168] width 12 height 20
radio input "true"
click at [1159, 328] on input "Submit feedback" at bounding box center [1160, 322] width 115 height 29
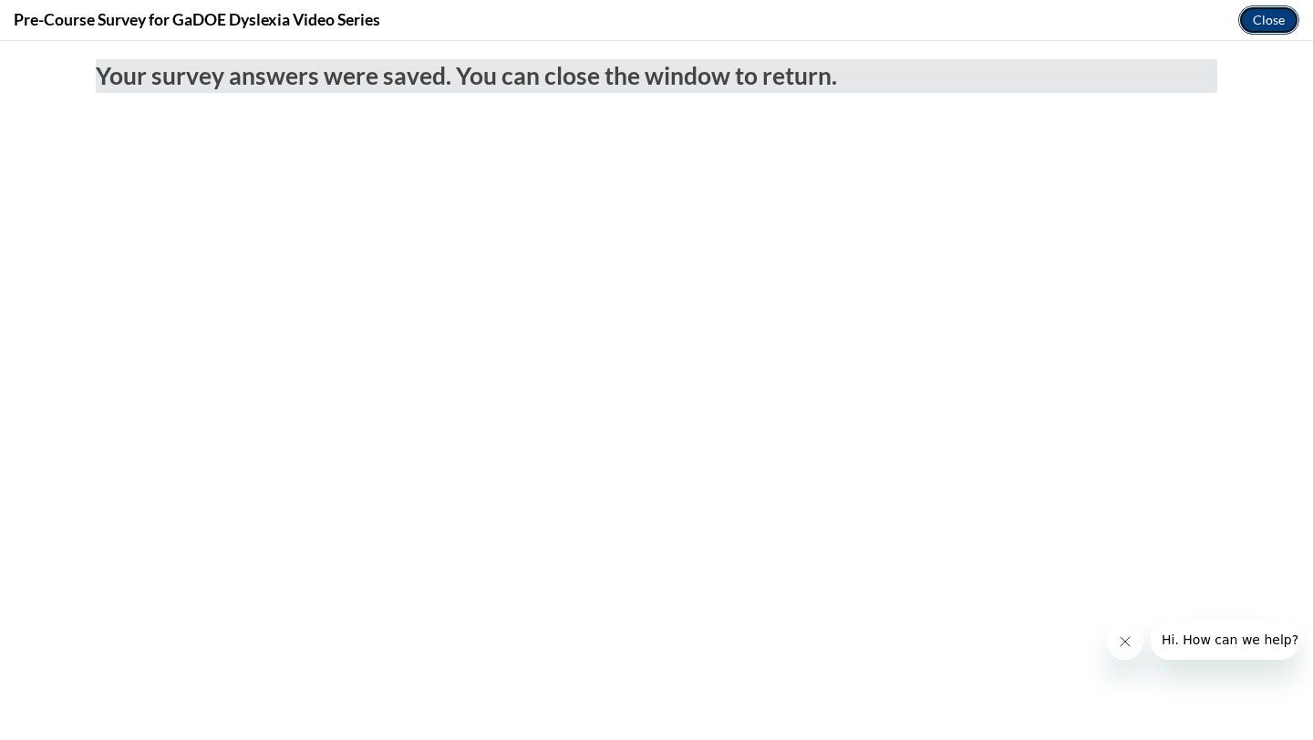
click at [1276, 26] on button "Close" at bounding box center [1268, 19] width 61 height 29
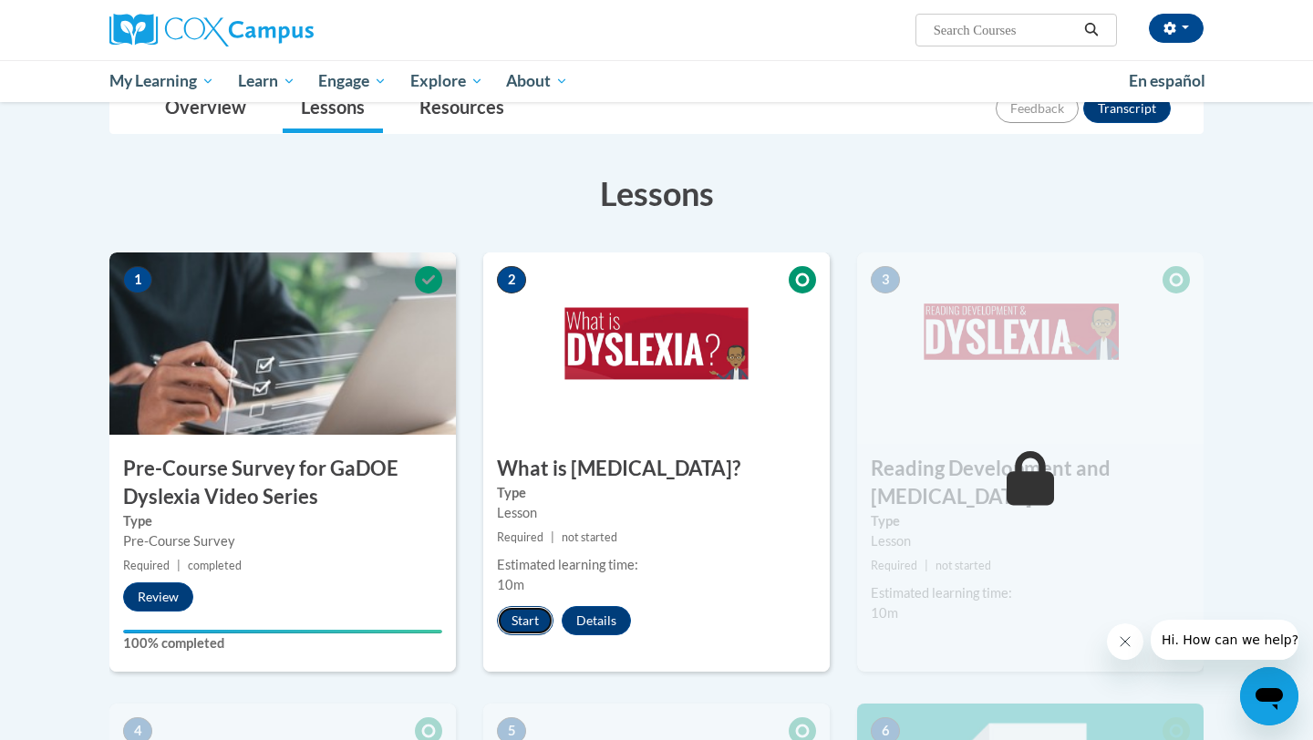
click at [526, 617] on button "Start" at bounding box center [525, 620] width 57 height 29
